Goal: Navigation & Orientation: Find specific page/section

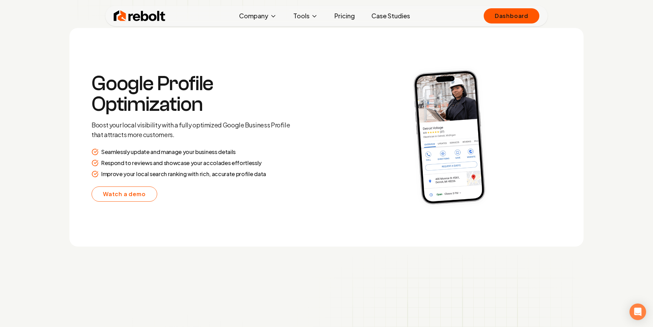
scroll to position [1292, 0]
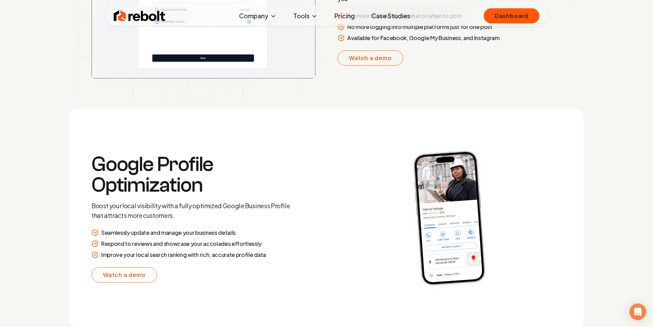
click at [345, 18] on link "Pricing" at bounding box center [344, 16] width 31 height 14
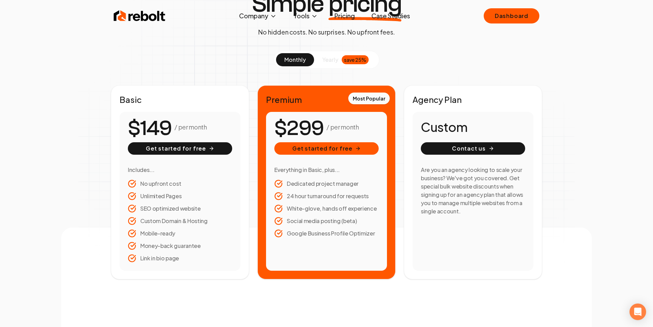
scroll to position [64, 0]
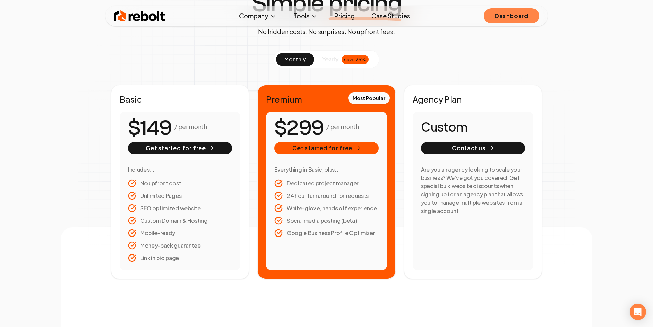
click at [515, 17] on link "Dashboard" at bounding box center [512, 15] width 56 height 15
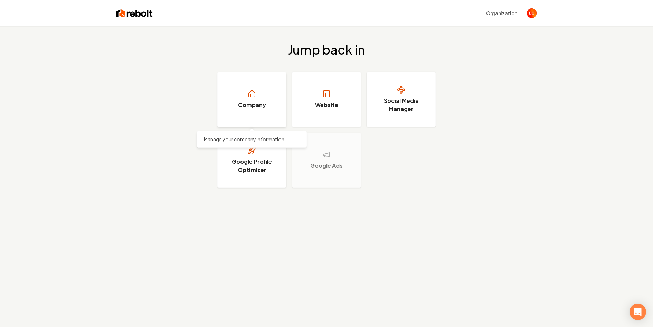
click at [251, 101] on link "Company" at bounding box center [251, 99] width 69 height 55
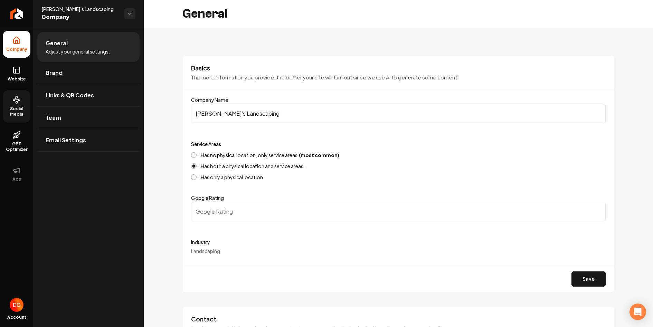
click at [14, 100] on icon at bounding box center [16, 100] width 8 height 8
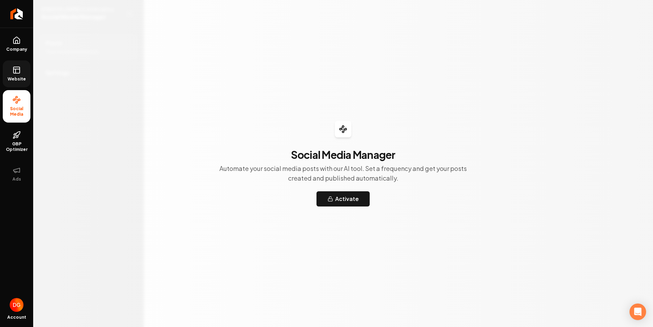
click at [16, 72] on icon at bounding box center [16, 71] width 0 height 4
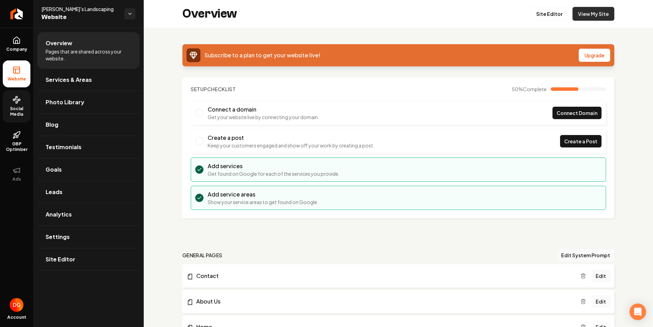
click at [589, 17] on link "View My Site" at bounding box center [594, 14] width 42 height 14
click at [9, 44] on link "Company" at bounding box center [17, 44] width 28 height 27
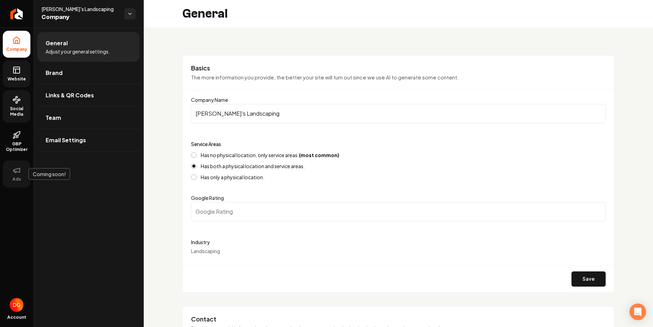
click at [16, 175] on button "Ads" at bounding box center [17, 174] width 28 height 27
click at [12, 45] on li "Company" at bounding box center [17, 44] width 28 height 27
click at [13, 42] on icon at bounding box center [16, 40] width 6 height 7
